Goal: Task Accomplishment & Management: Use online tool/utility

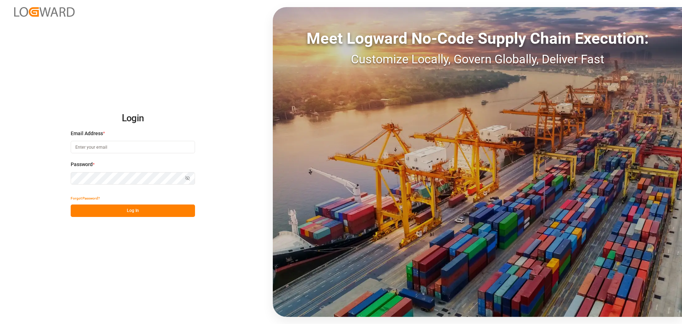
type input "[PERSON_NAME][EMAIL_ADDRESS][PERSON_NAME][DOMAIN_NAME]"
click at [153, 206] on button "Log In" at bounding box center [133, 210] width 124 height 12
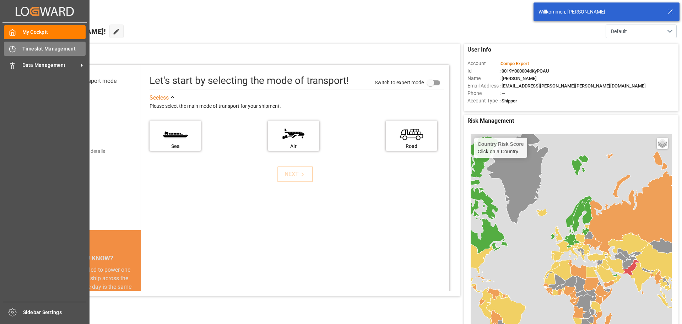
click at [22, 52] on span "Timeslot Management" at bounding box center [54, 48] width 64 height 7
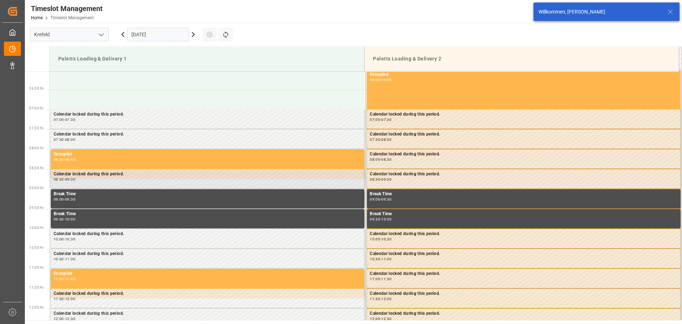
scroll to position [274, 0]
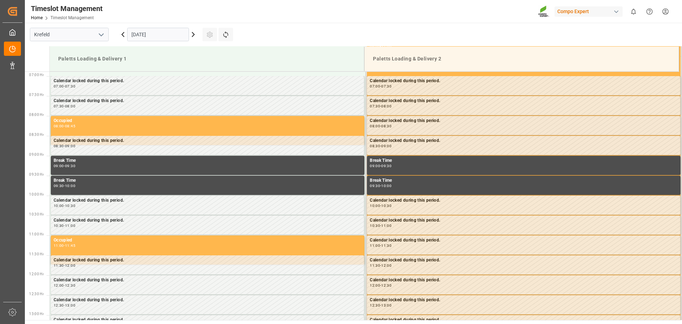
click at [192, 37] on icon at bounding box center [193, 34] width 9 height 9
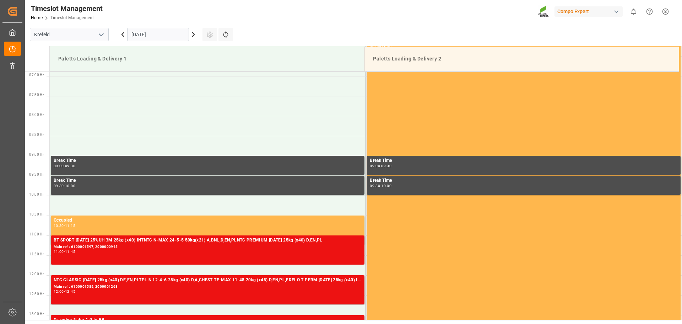
click at [123, 34] on icon at bounding box center [123, 34] width 9 height 9
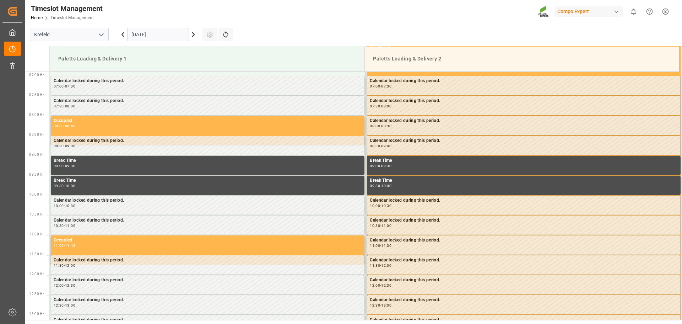
click at [123, 34] on icon at bounding box center [123, 34] width 9 height 9
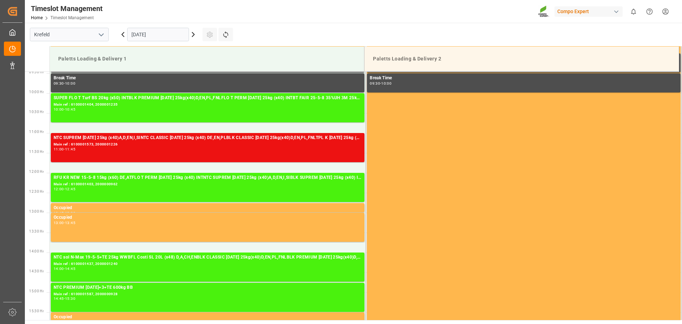
scroll to position [380, 0]
